Goal: Task Accomplishment & Management: Manage account settings

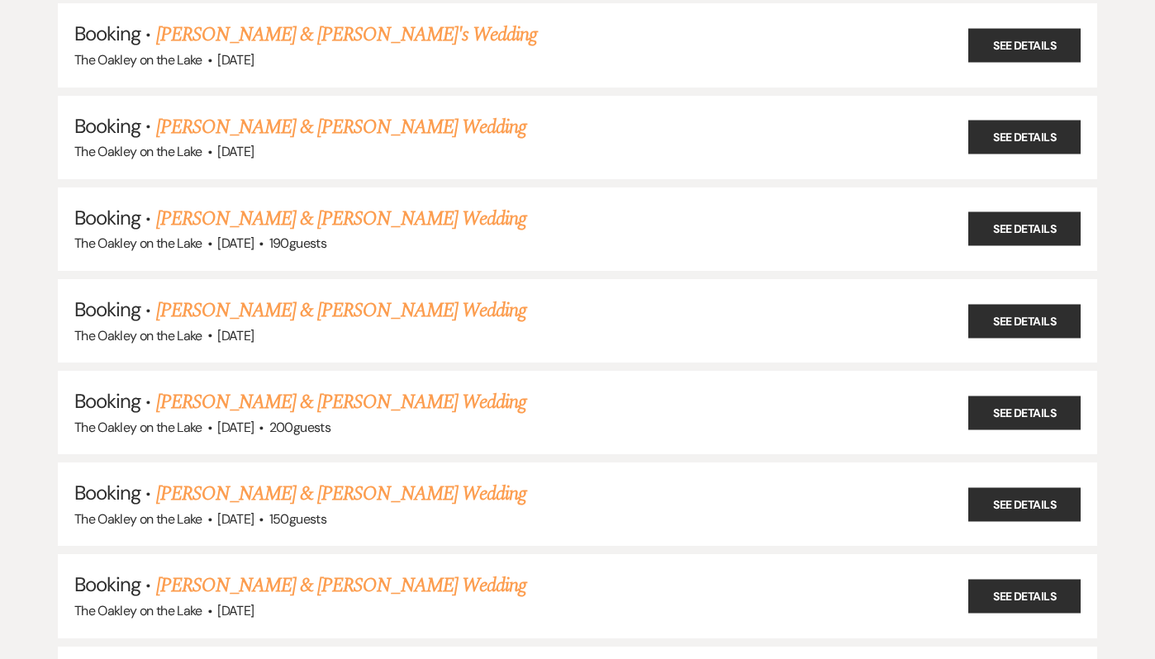
scroll to position [568, 0]
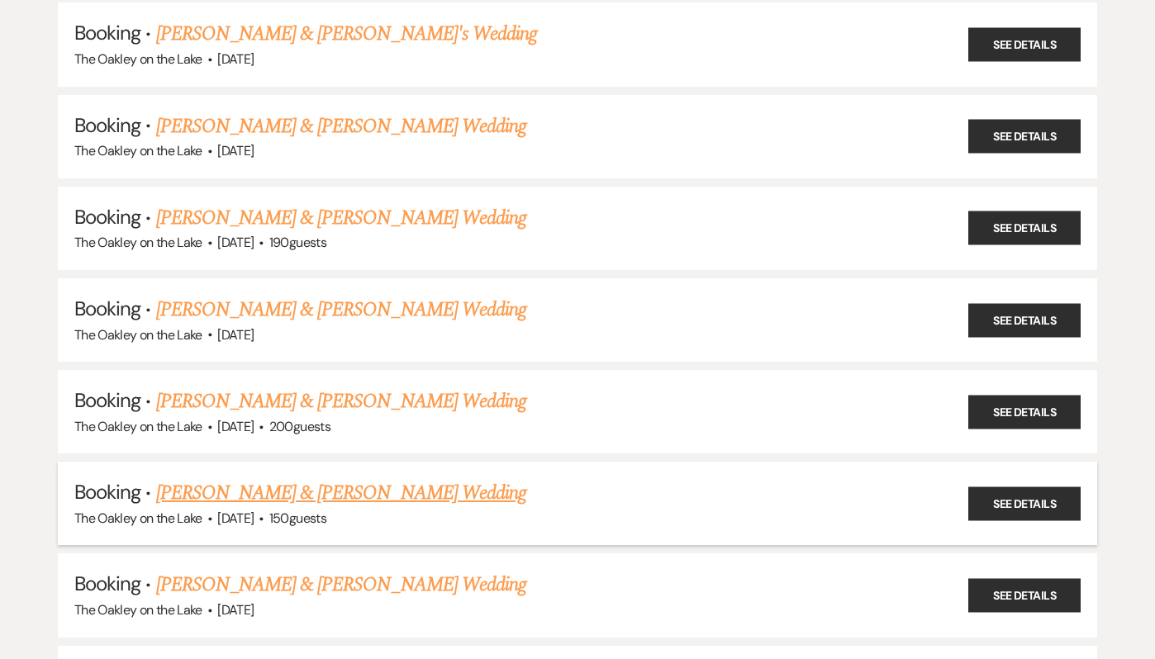
click at [281, 489] on link "[PERSON_NAME] & [PERSON_NAME] Wedding" at bounding box center [341, 493] width 370 height 30
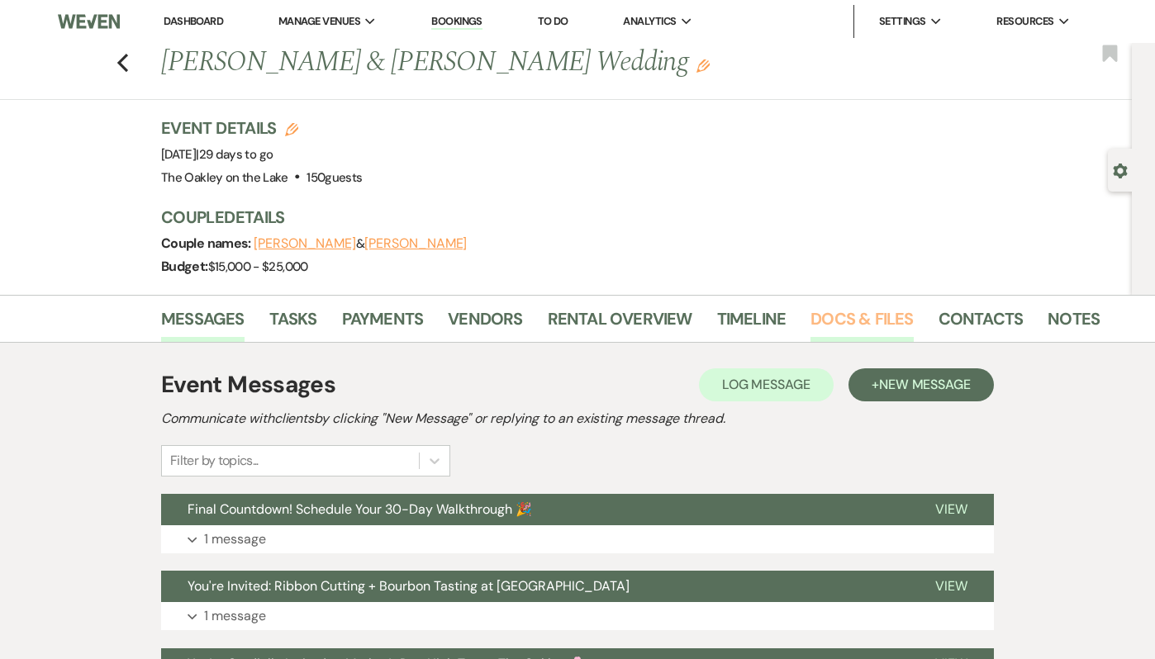
click at [852, 320] on link "Docs & Files" at bounding box center [861, 324] width 102 height 36
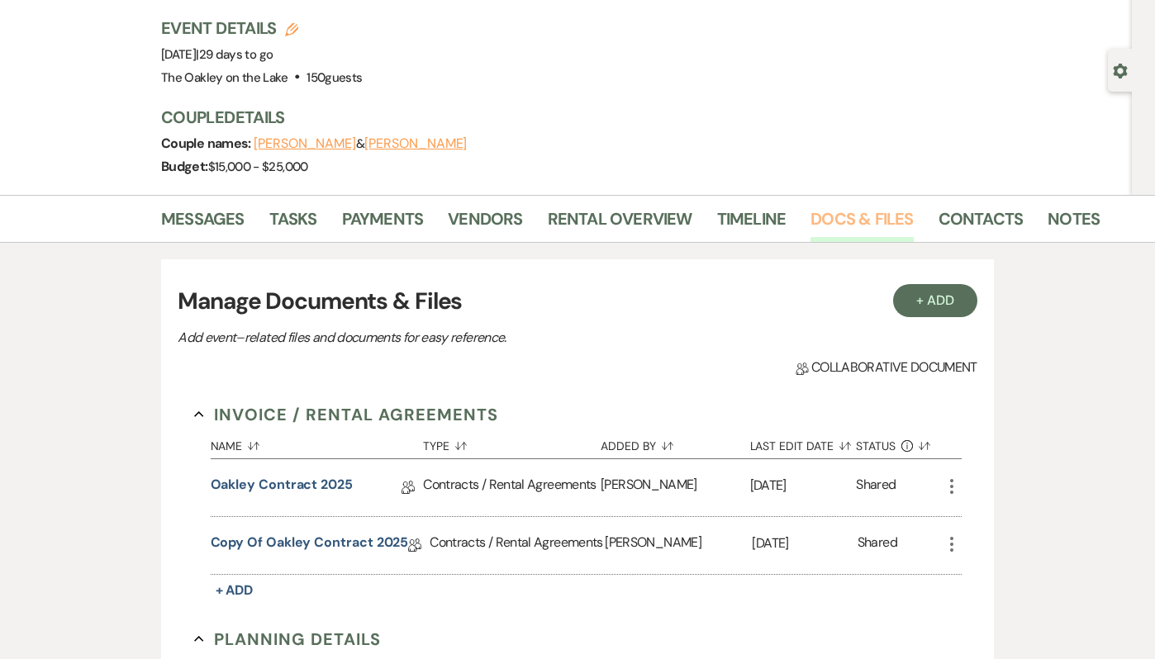
scroll to position [116, 0]
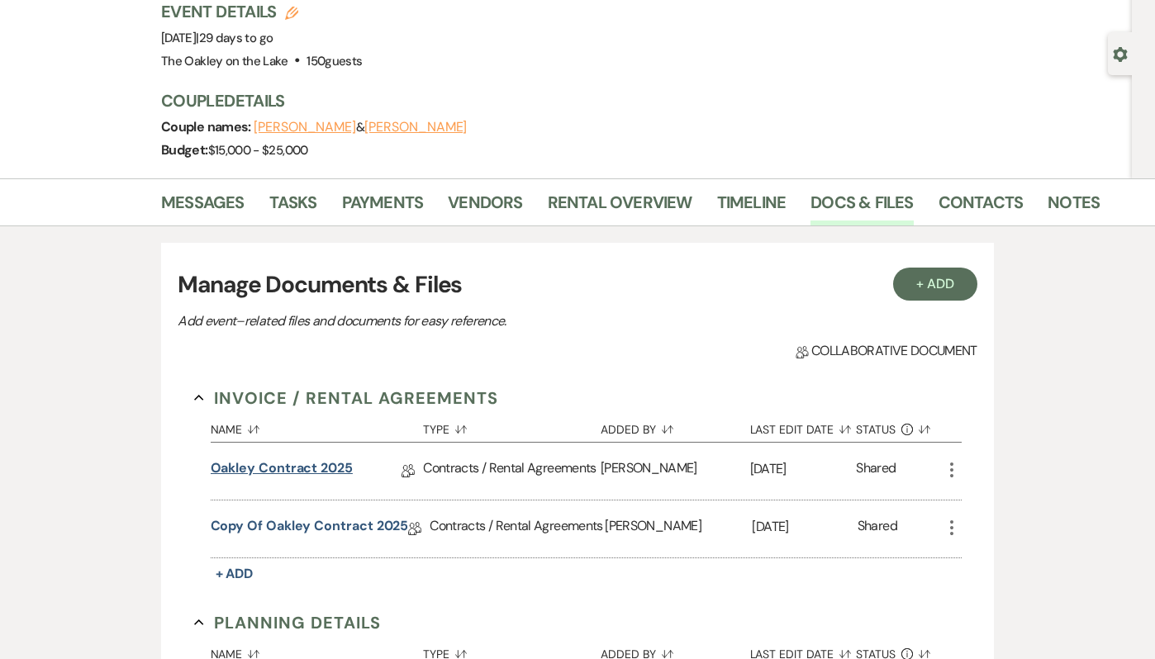
click at [321, 463] on link "Oakley Contract 2025" at bounding box center [282, 471] width 142 height 26
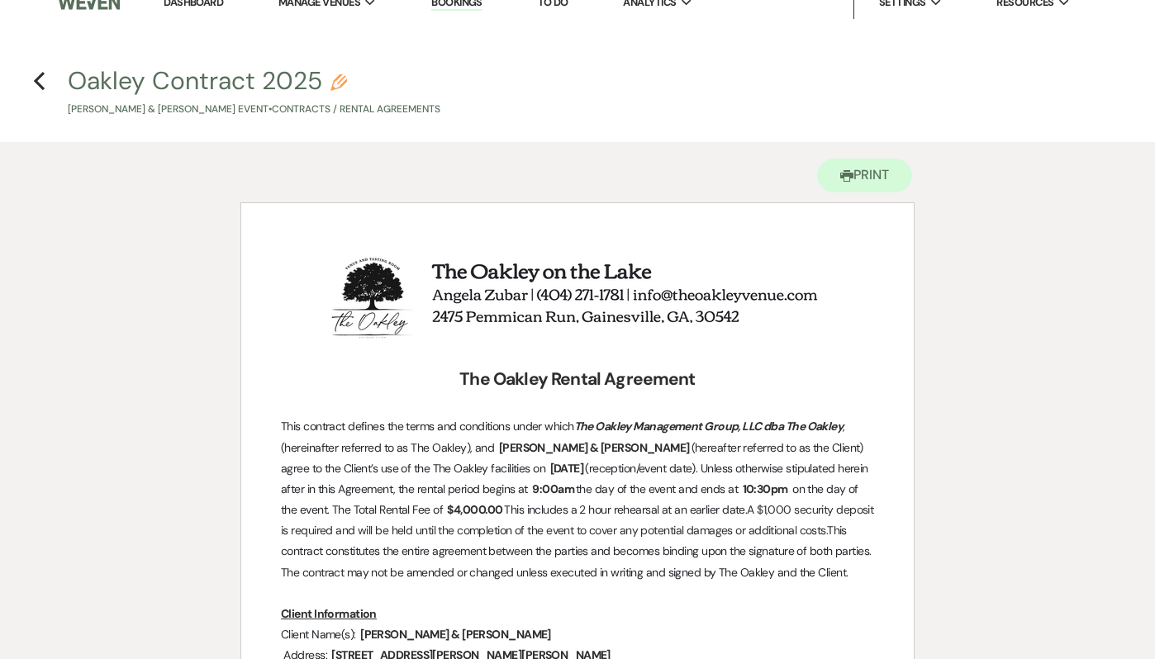
scroll to position [34, 0]
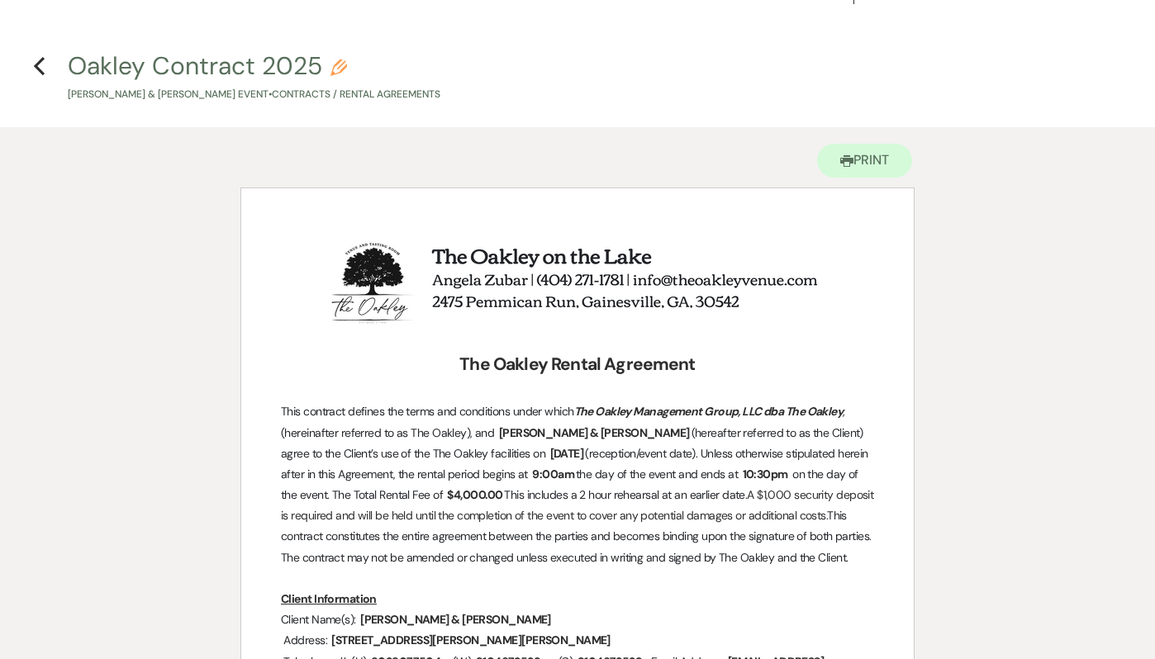
scroll to position [116, 0]
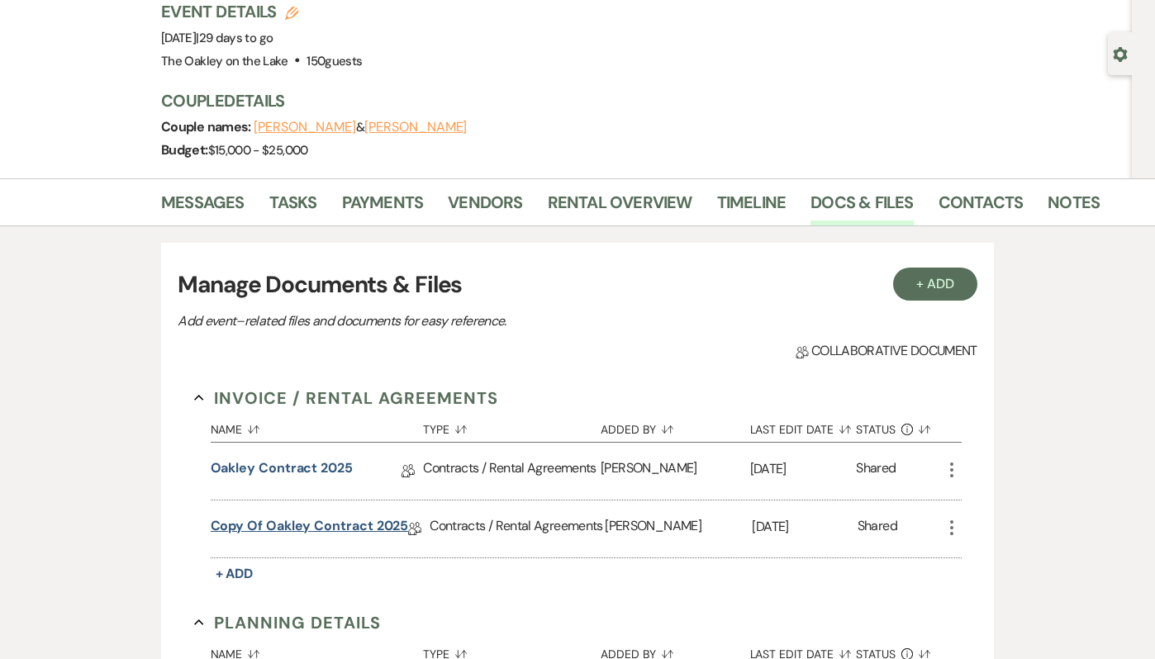
click at [283, 534] on link "Copy of Oakley Contract 2025" at bounding box center [310, 529] width 198 height 26
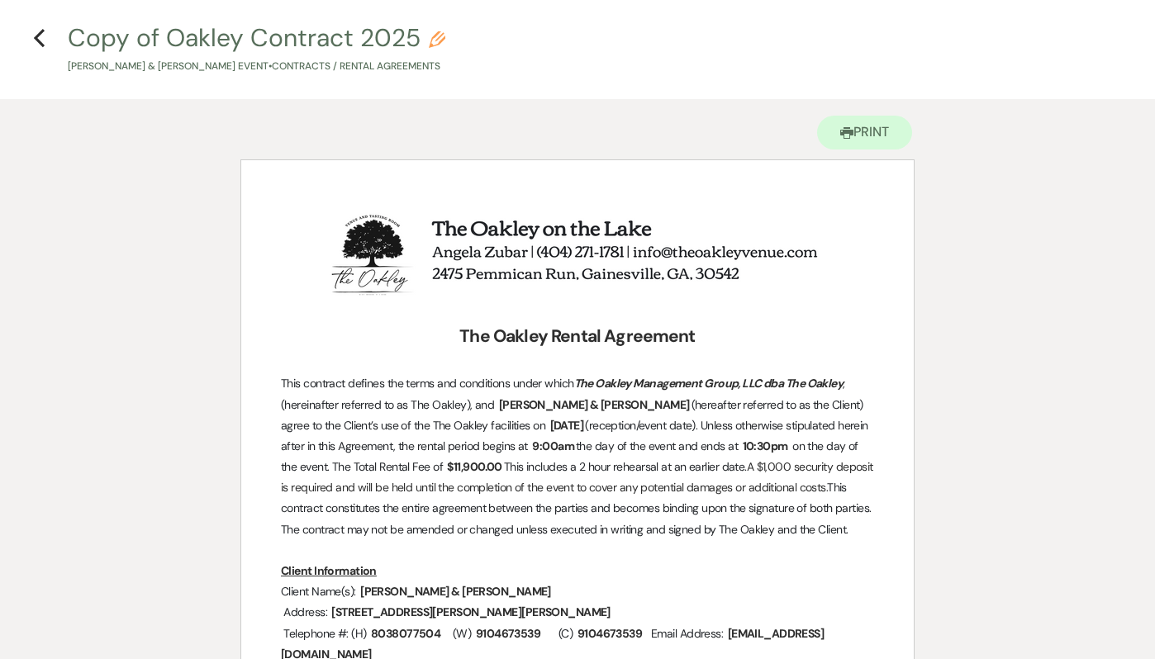
scroll to position [63, 0]
click at [37, 40] on use "button" at bounding box center [39, 37] width 11 height 18
